Goal: Information Seeking & Learning: Learn about a topic

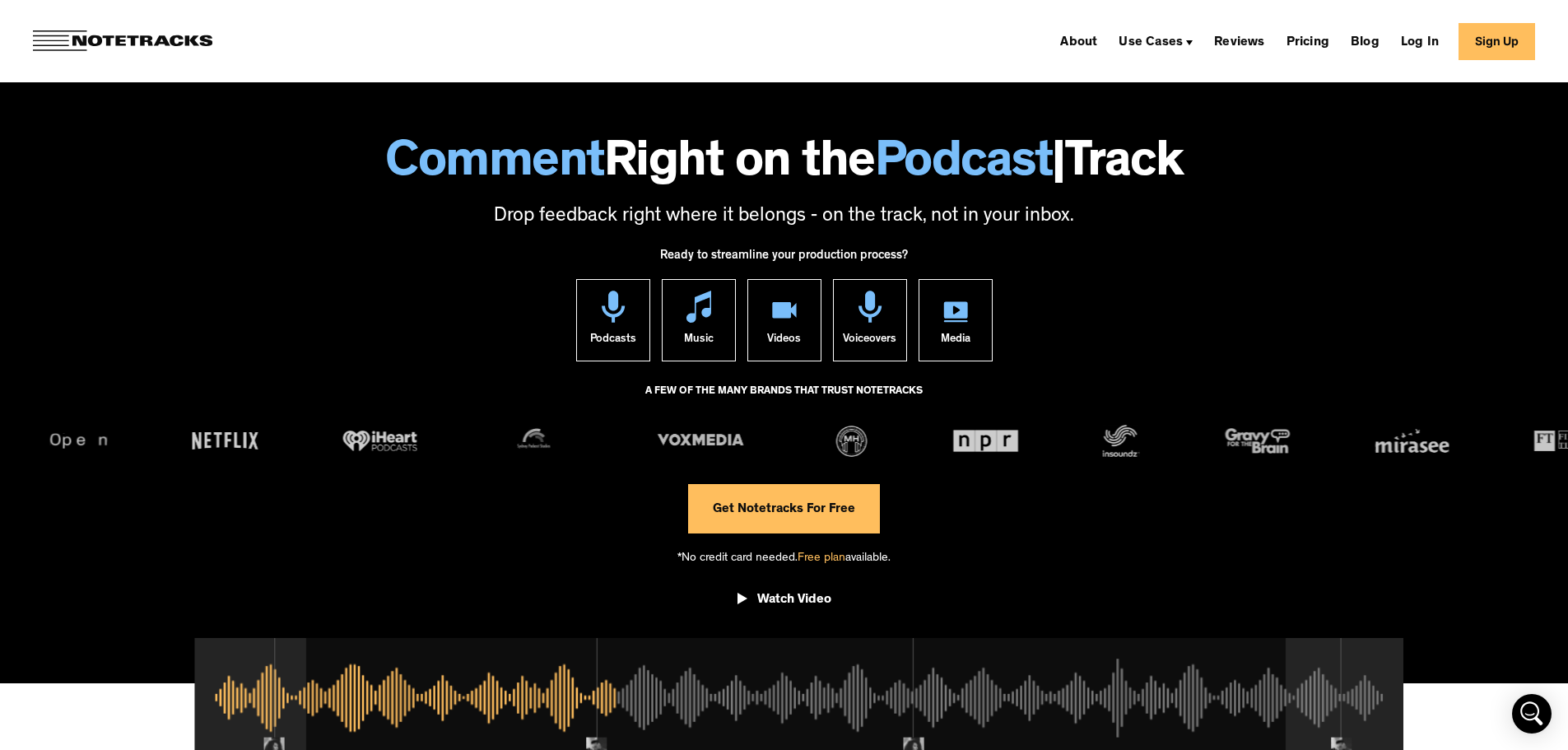
click at [187, 42] on img at bounding box center [122, 41] width 179 height 22
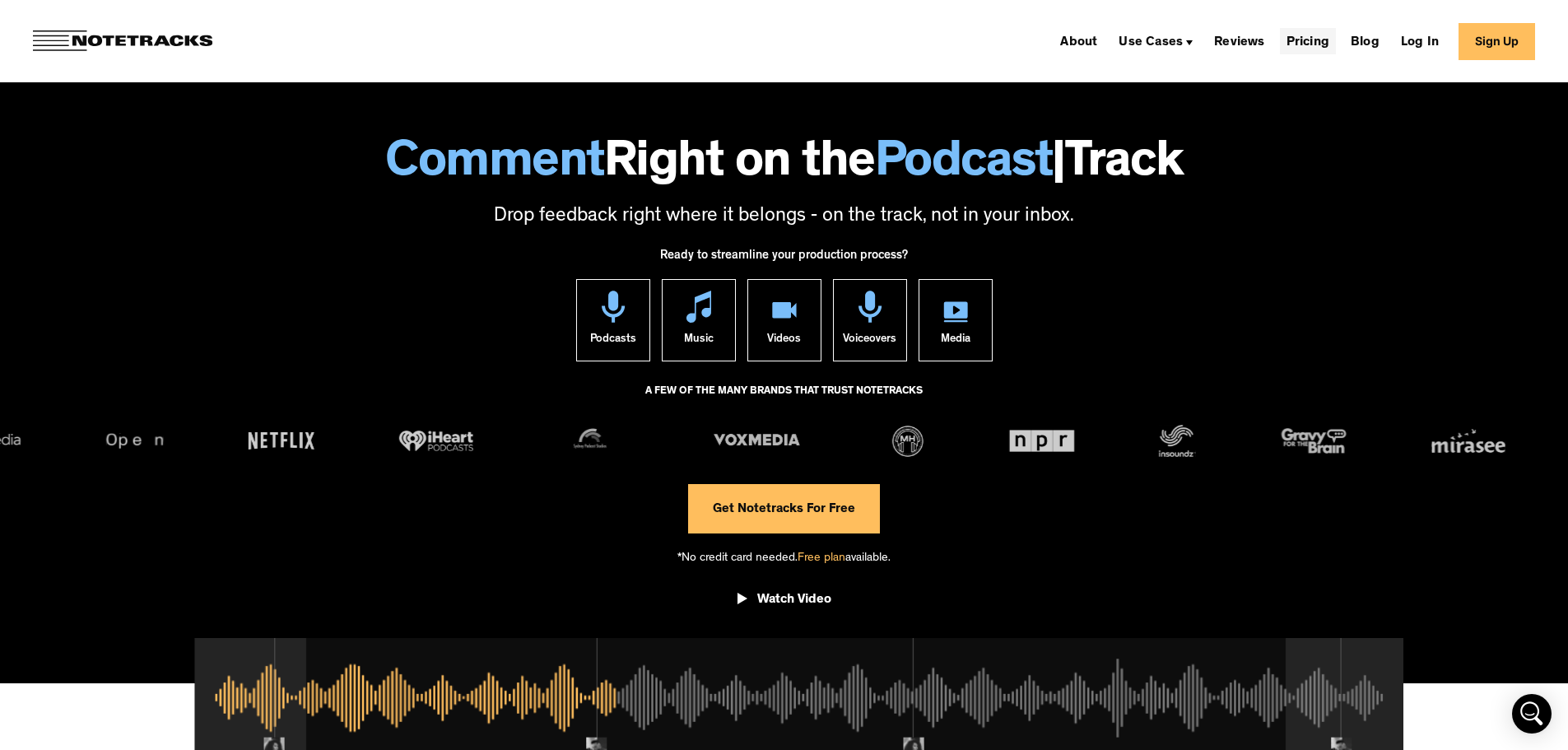
click at [1336, 39] on link "Pricing" at bounding box center [1308, 41] width 56 height 26
